Goal: Communication & Community: Answer question/provide support

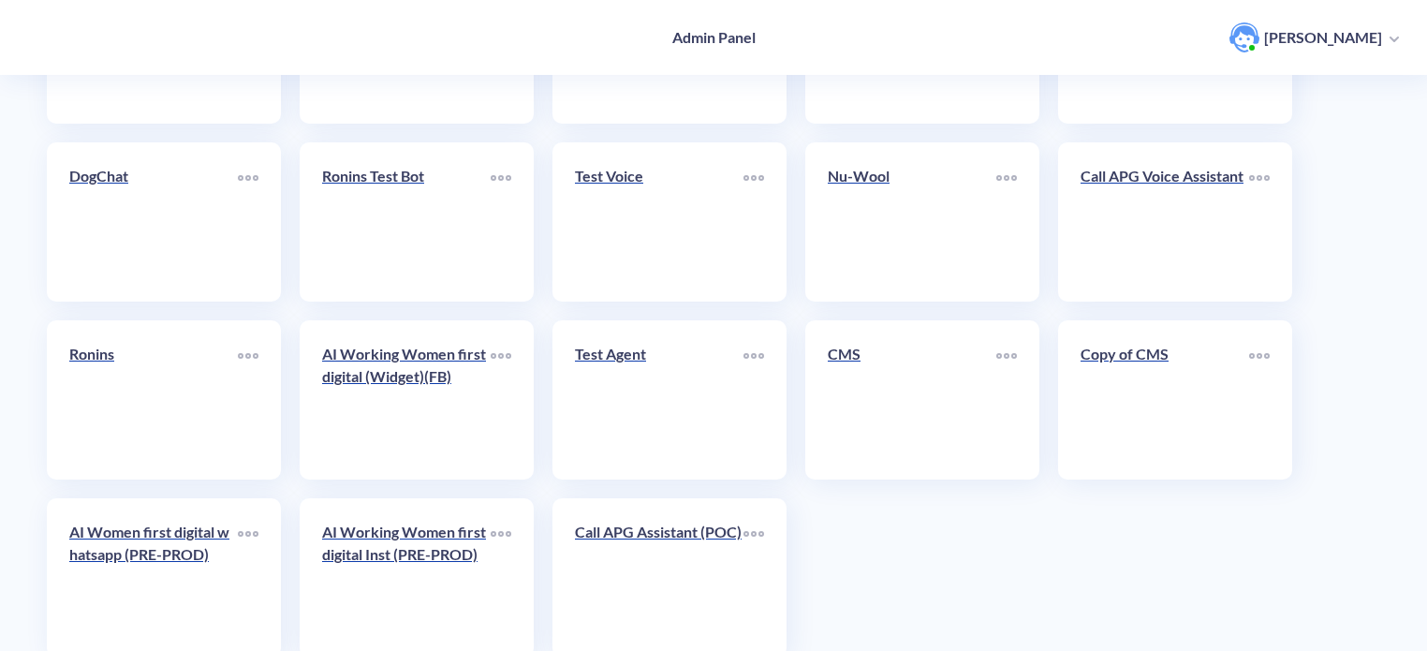
scroll to position [648, 0]
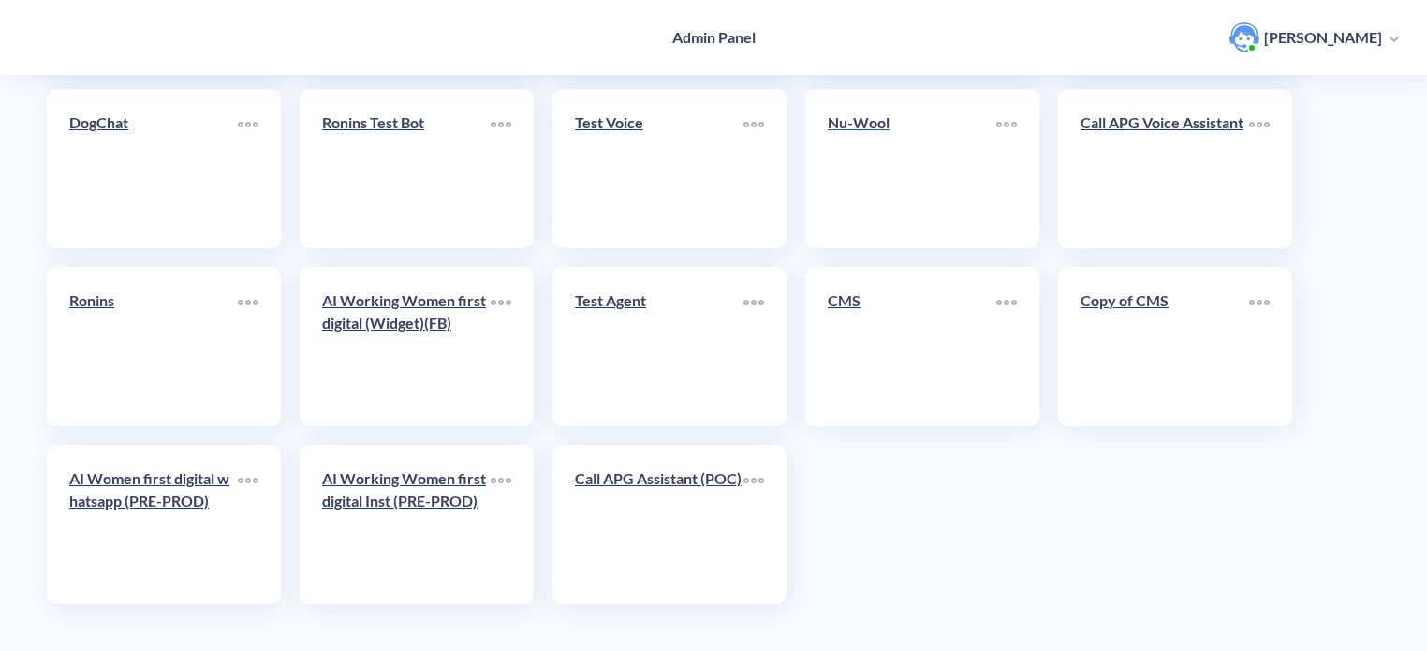
click at [887, 153] on link "Nu-Wool" at bounding box center [912, 168] width 169 height 114
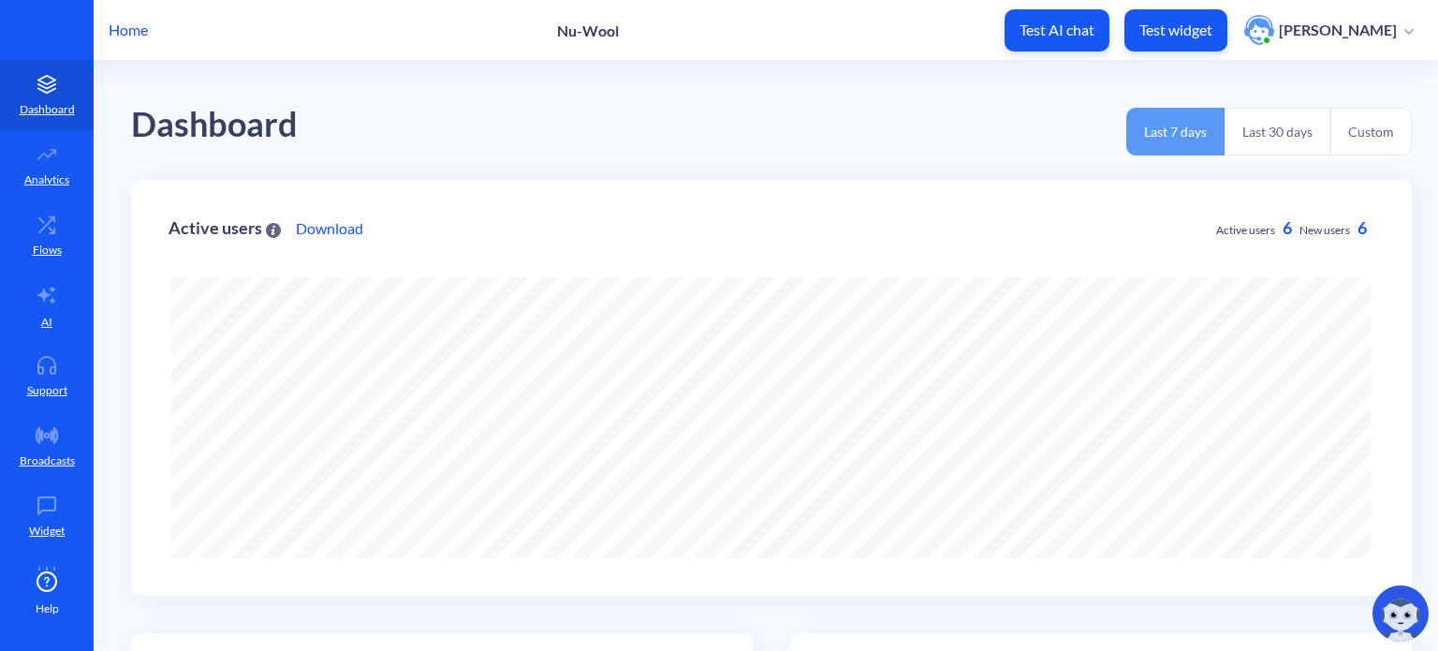
scroll to position [651, 1438]
click at [48, 312] on link "AI" at bounding box center [47, 306] width 94 height 70
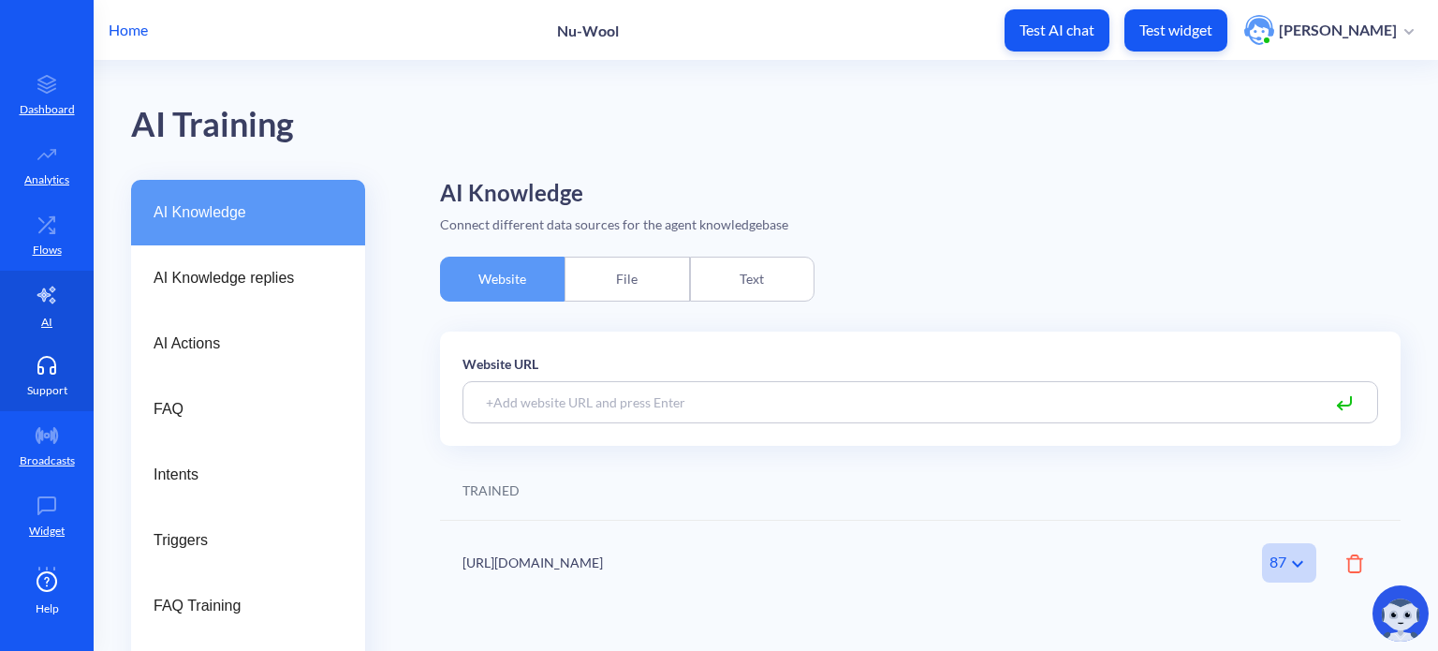
click at [42, 377] on link "Support" at bounding box center [47, 376] width 94 height 70
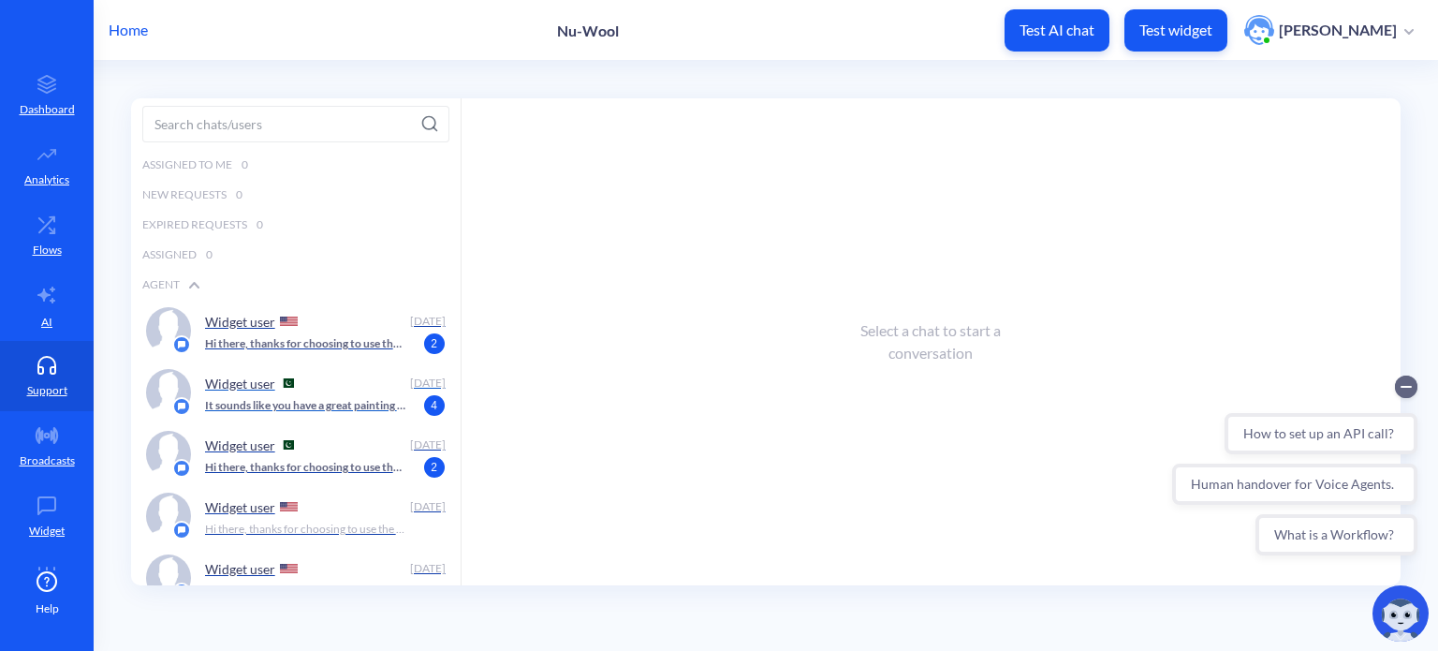
click at [350, 403] on p "It sounds like you have a great painting business! How can I assist you [DATE]?…" at bounding box center [305, 405] width 201 height 17
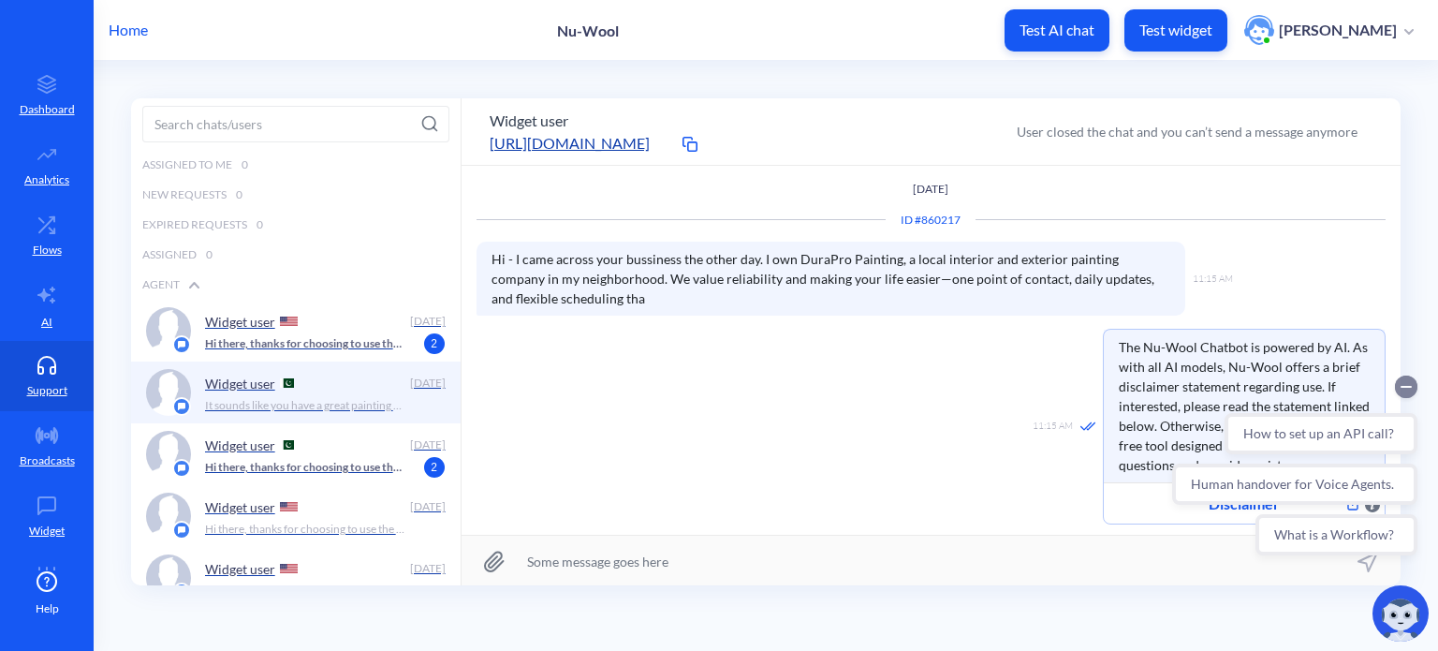
click at [1408, 387] on icon "Collapse conversation starters" at bounding box center [1405, 387] width 9 height 0
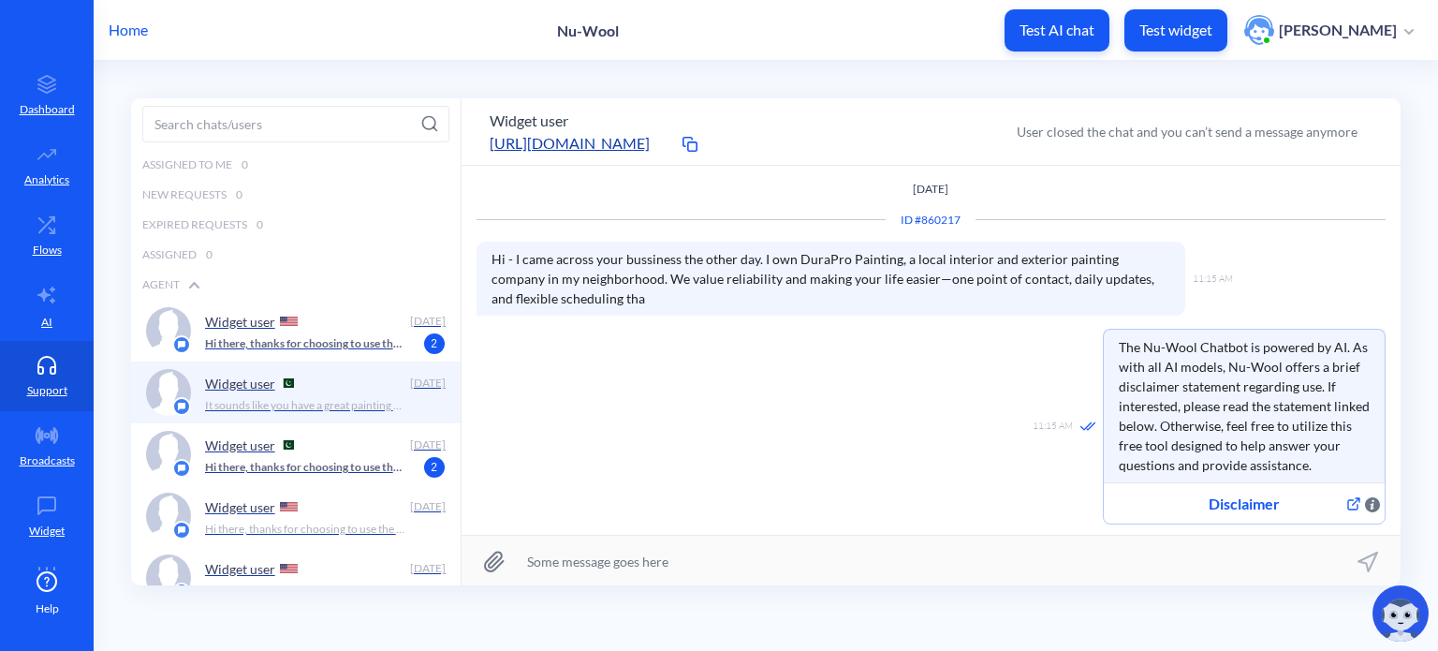
scroll to position [130, 0]
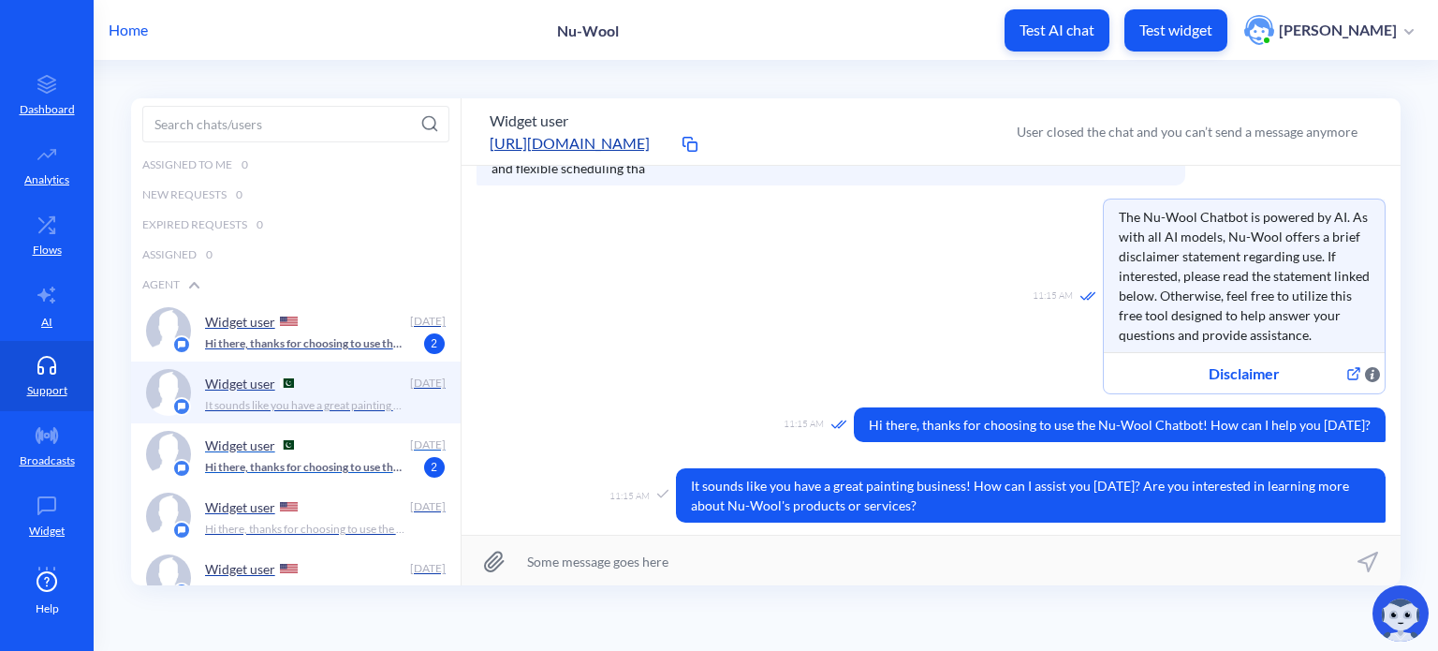
click at [282, 469] on p "Hi there, thanks for choosing to use the Nu-Wool Chatbot! How can I help you [D…" at bounding box center [305, 467] width 201 height 17
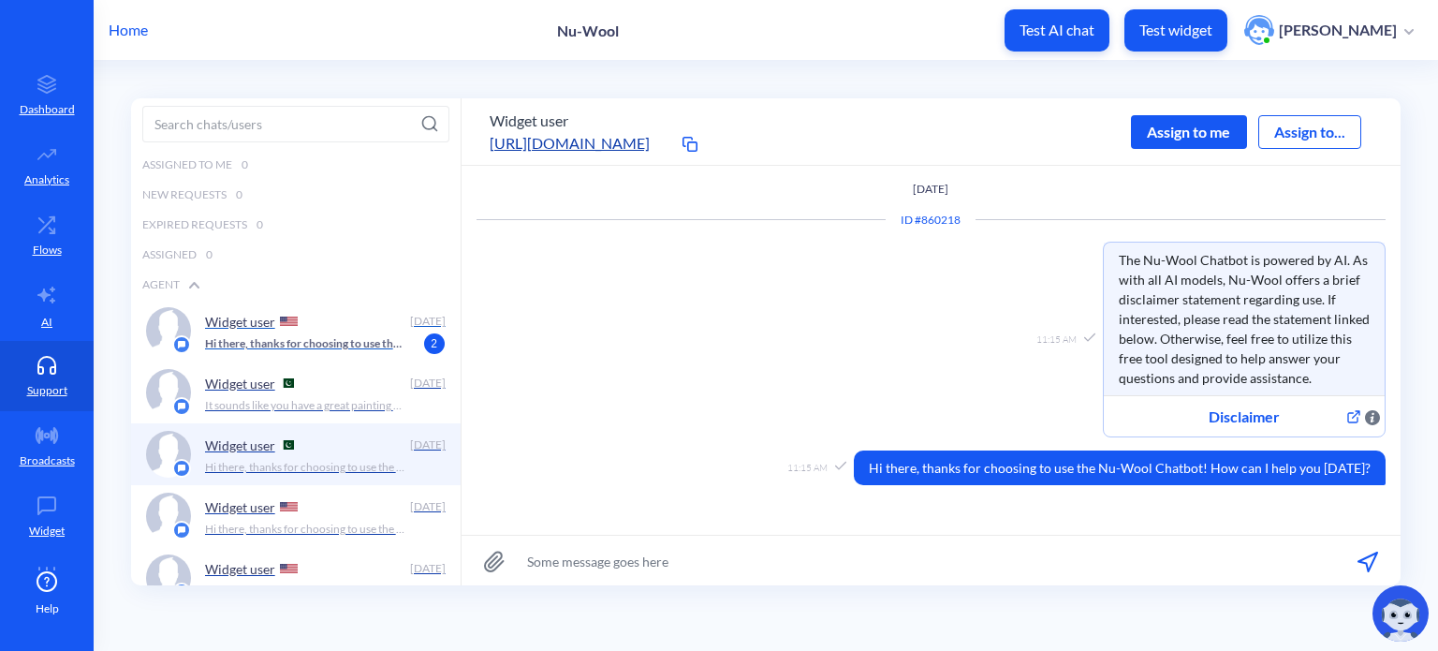
click at [232, 342] on p "Hi there, thanks for choosing to use the Nu-Wool Chatbot! How can I help you [D…" at bounding box center [305, 343] width 201 height 17
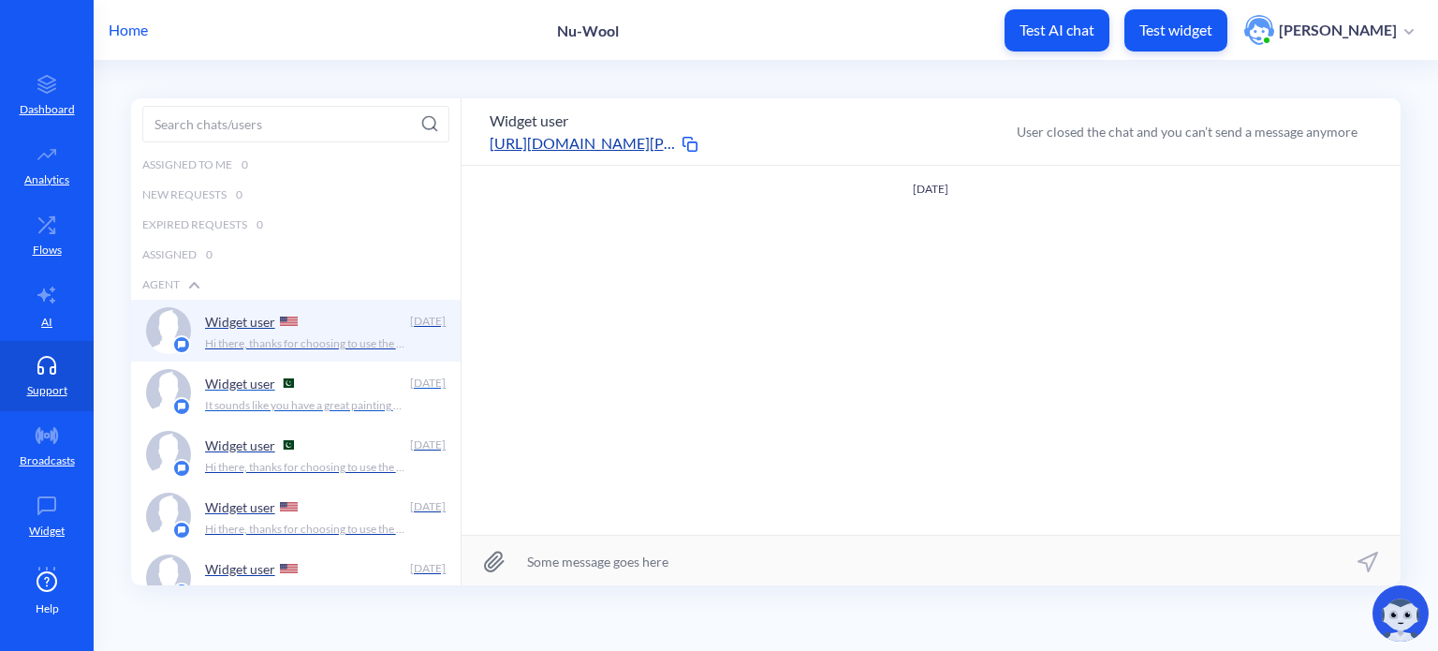
click at [230, 393] on div "Widget user" at bounding box center [304, 383] width 198 height 28
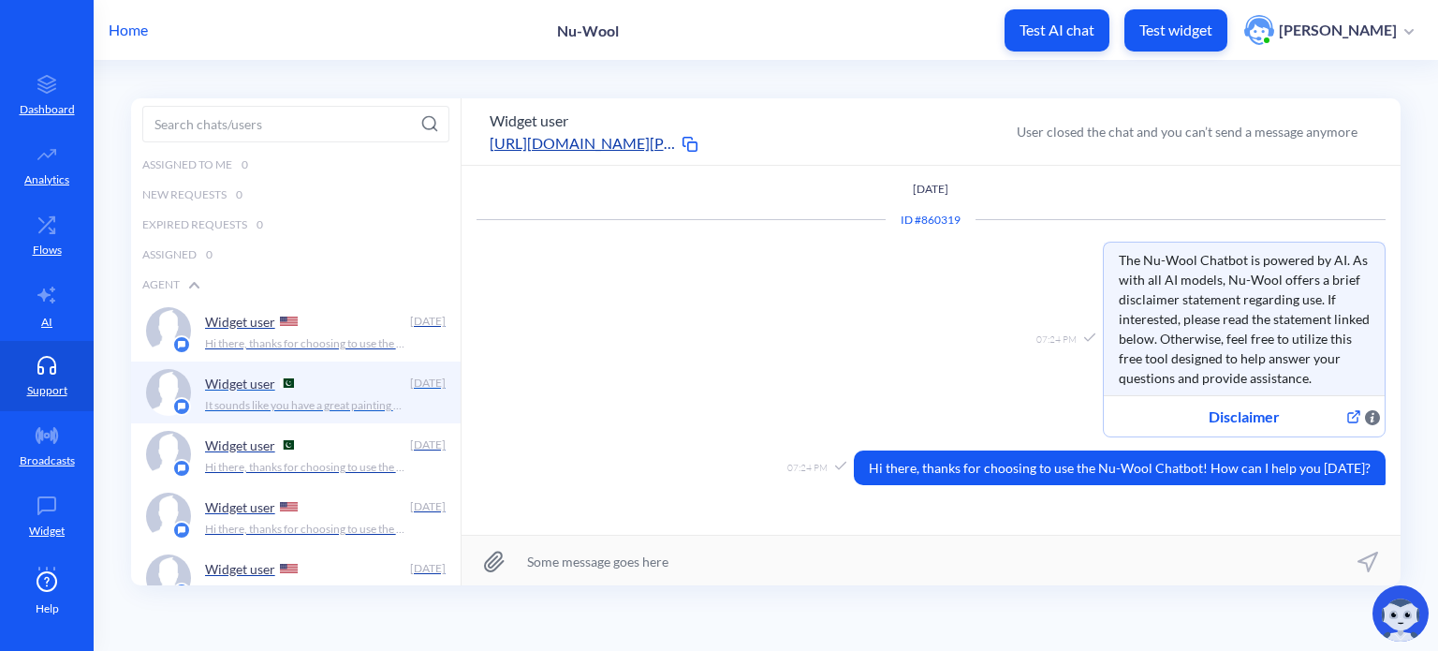
scroll to position [130, 0]
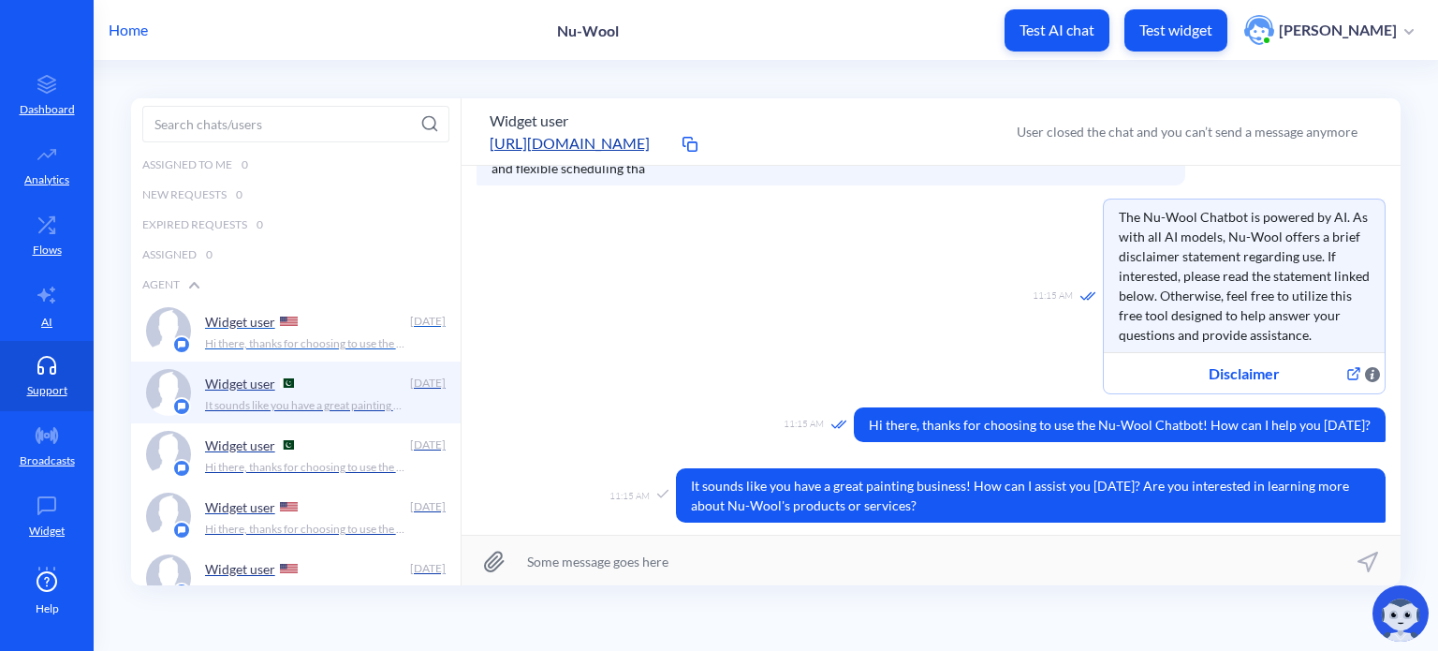
click at [365, 330] on div "Widget user" at bounding box center [304, 321] width 198 height 28
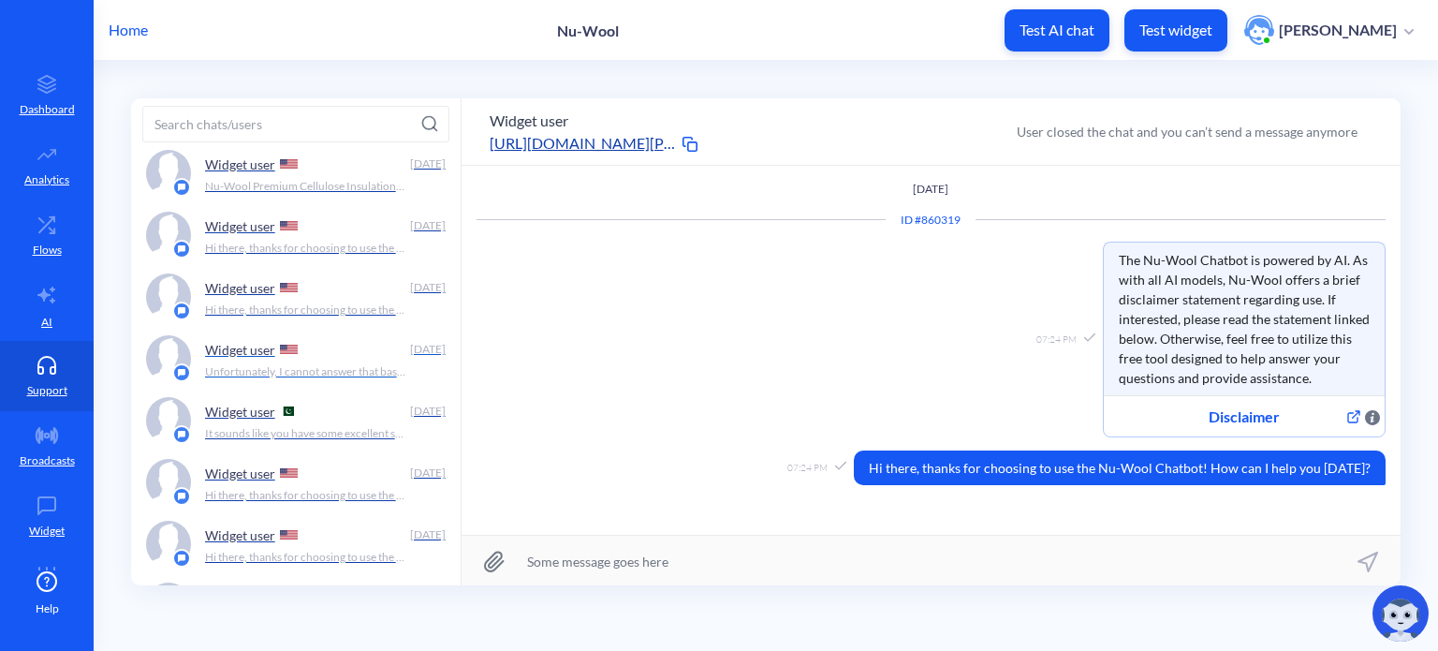
scroll to position [243, 0]
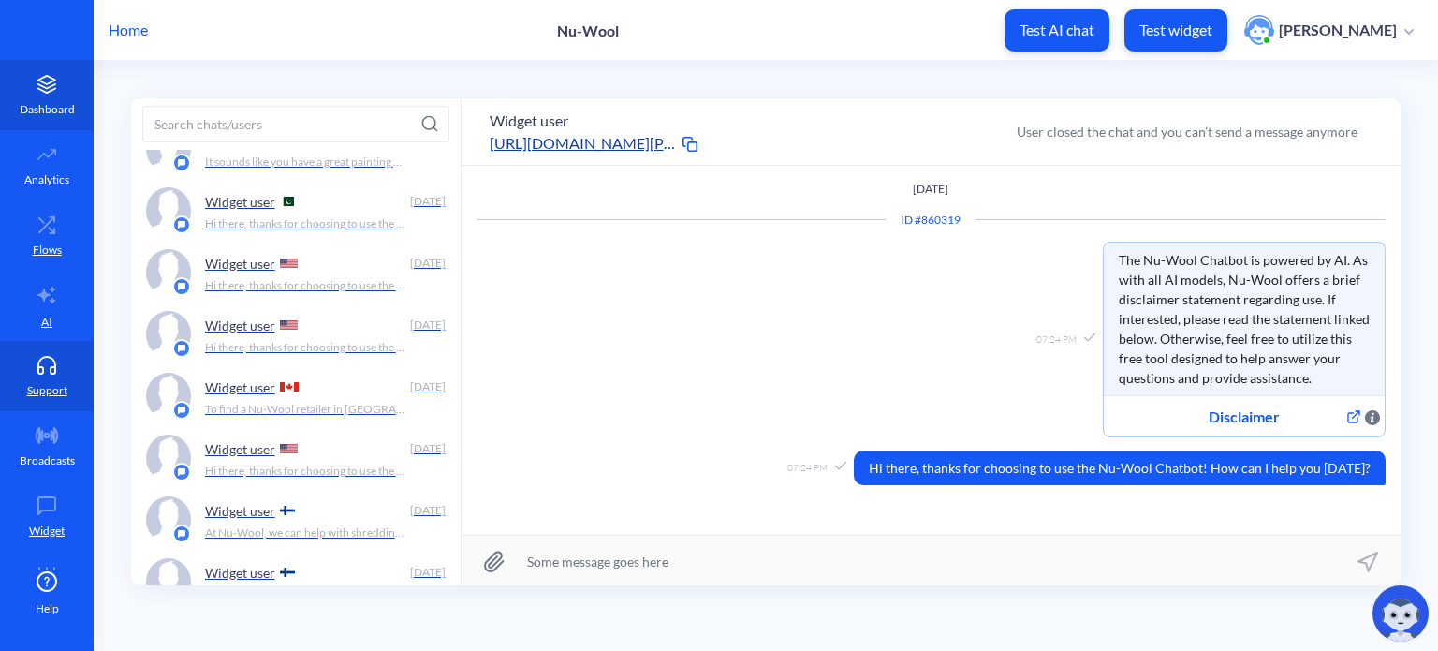
click at [43, 76] on icon at bounding box center [46, 79] width 17 height 8
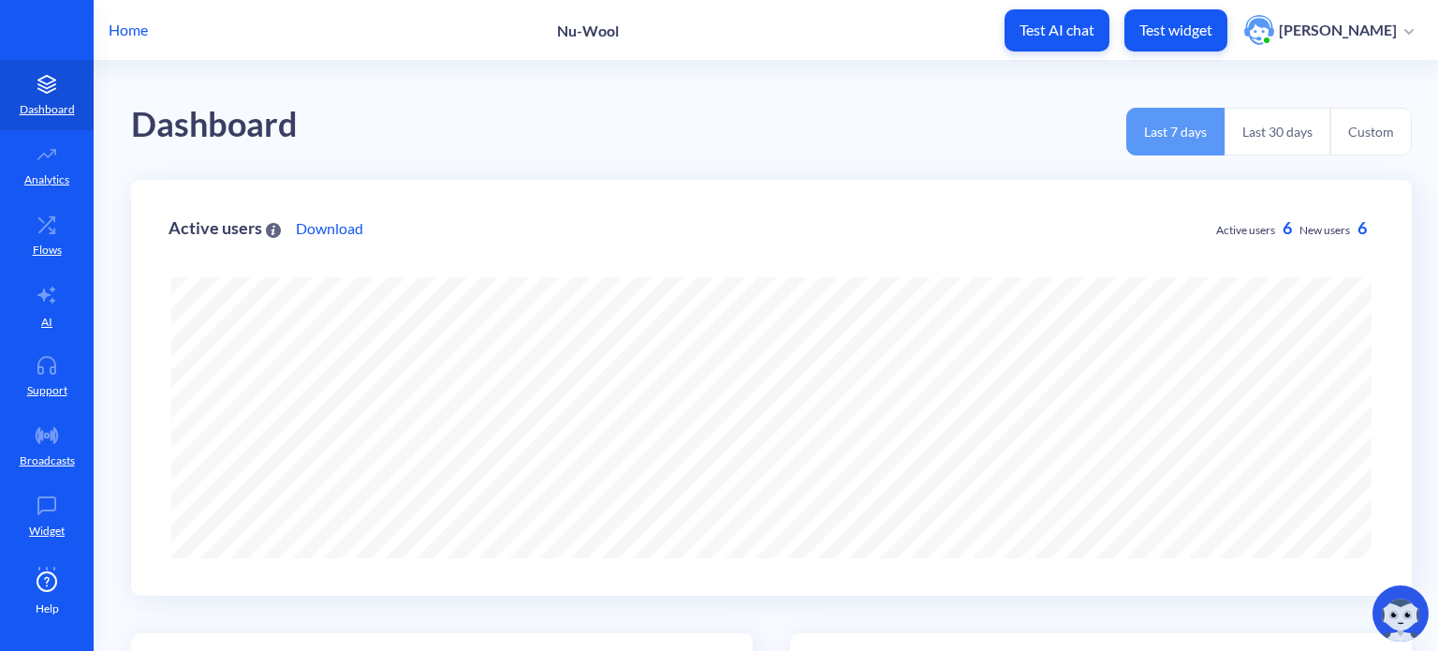
scroll to position [651, 1438]
